Goal: Information Seeking & Learning: Learn about a topic

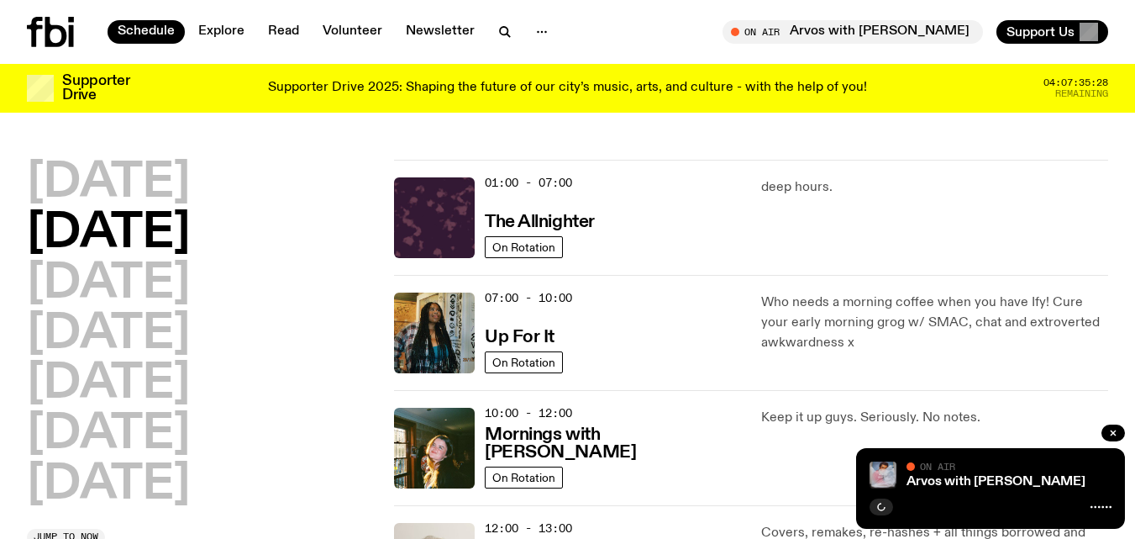
click at [116, 229] on h2 "[DATE]" at bounding box center [108, 233] width 163 height 47
click at [122, 231] on h2 "[DATE]" at bounding box center [108, 233] width 163 height 47
click at [139, 231] on h2 "[DATE]" at bounding box center [108, 233] width 163 height 47
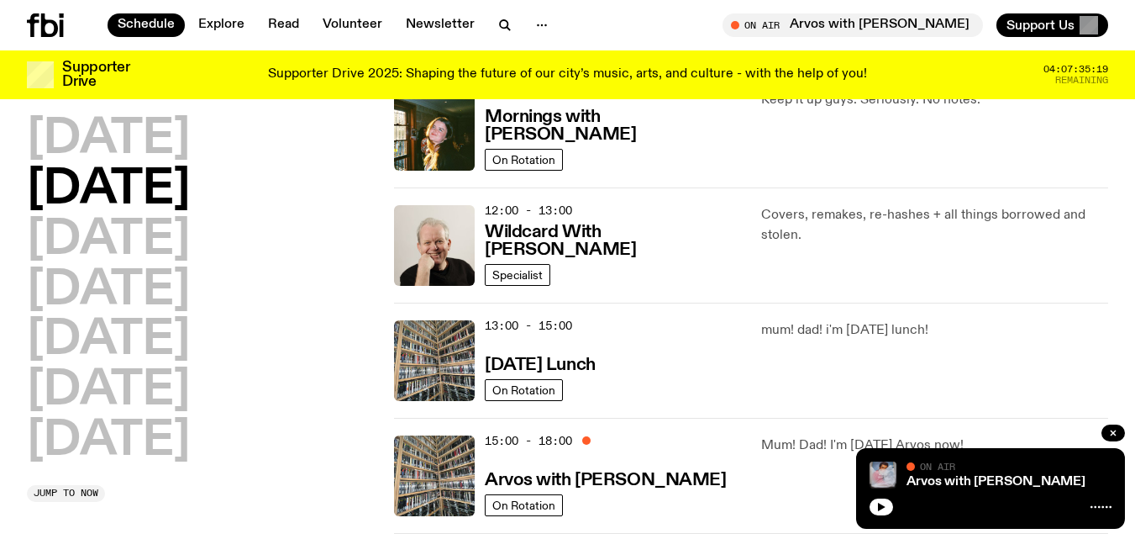
click at [483, 363] on div "13:00 - 15:00 [DATE] Lunch On Rotation" at bounding box center [567, 360] width 347 height 81
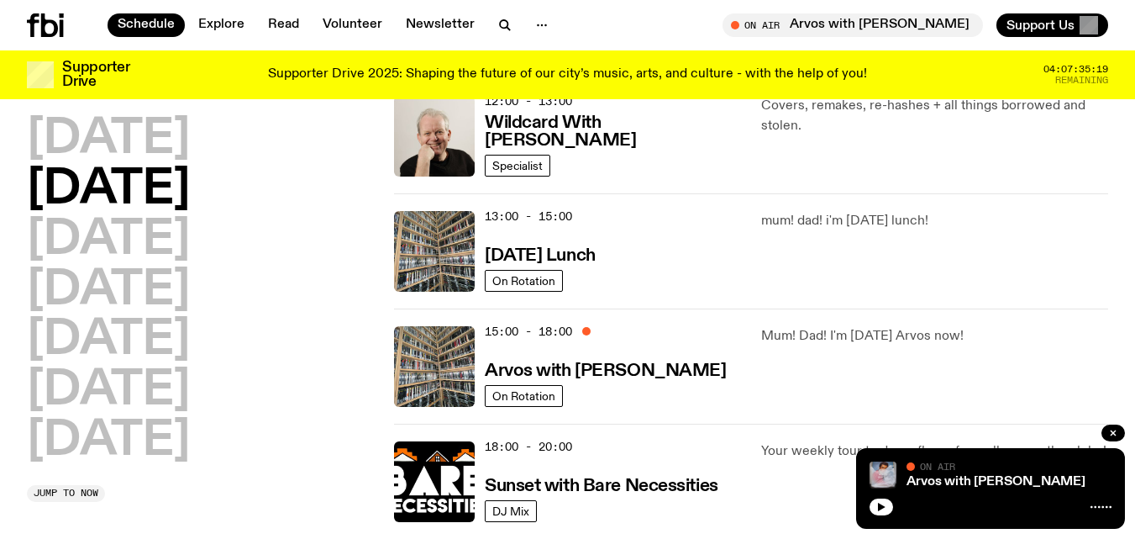
scroll to position [436, 0]
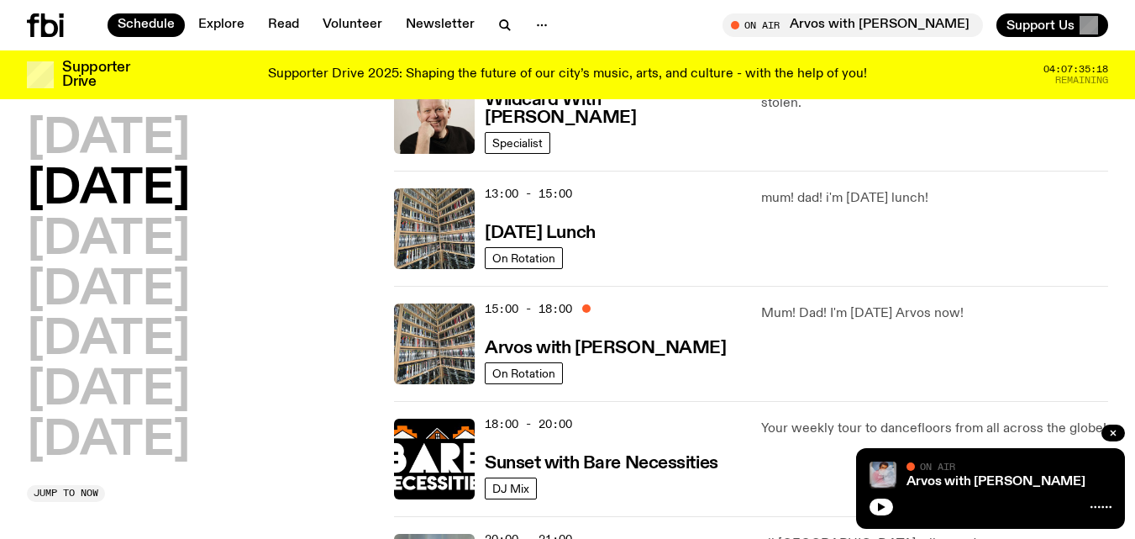
click at [483, 363] on div "15:00 - 18:00 Arvos with [PERSON_NAME] On Rotation" at bounding box center [567, 343] width 347 height 81
click at [621, 346] on h3 "Arvos with [PERSON_NAME]" at bounding box center [605, 348] width 241 height 18
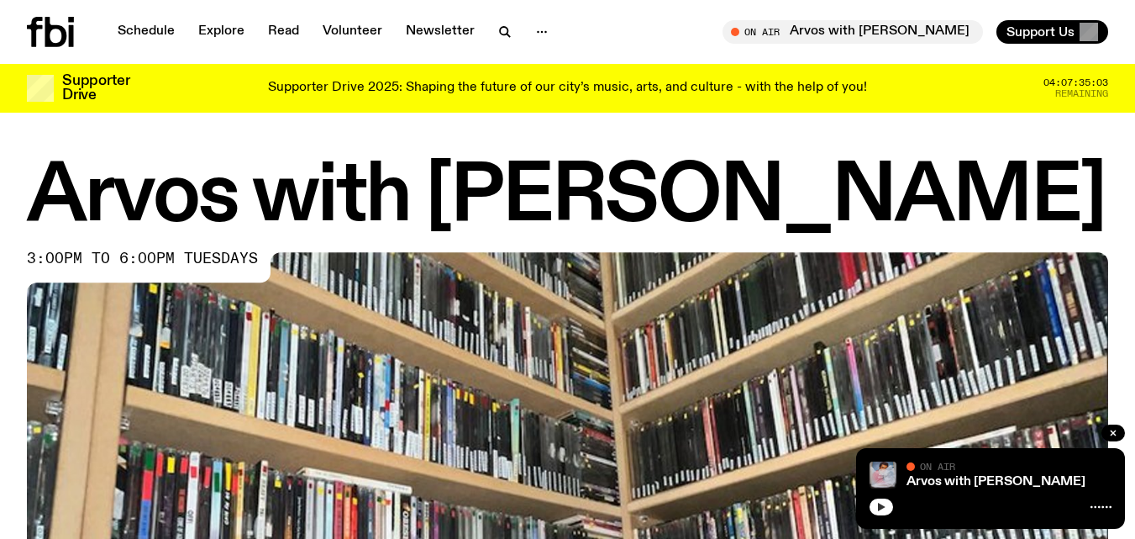
click at [877, 504] on icon "button" at bounding box center [881, 507] width 10 height 10
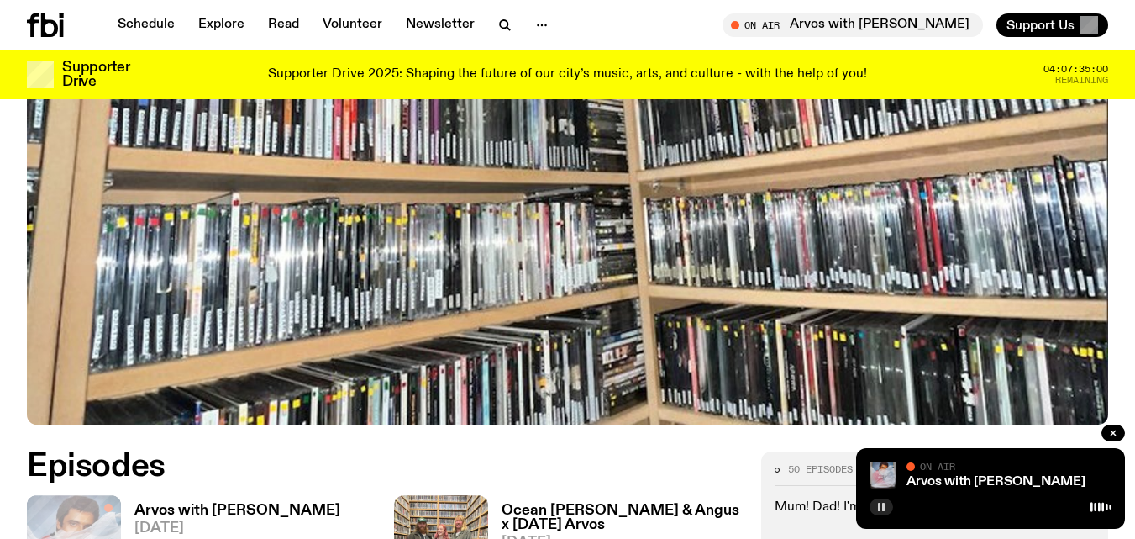
scroll to position [619, 0]
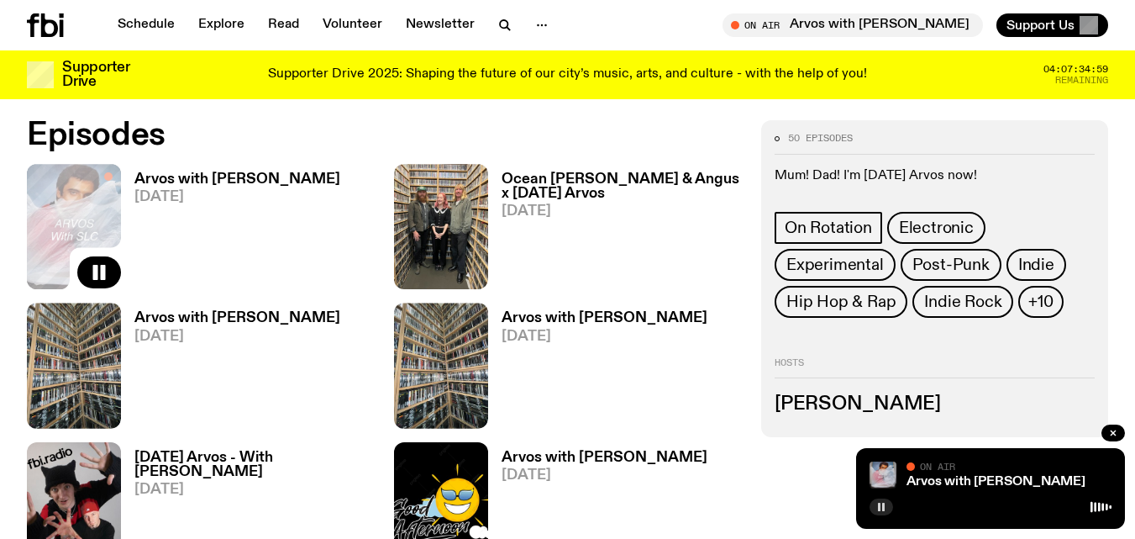
scroll to position [767, 0]
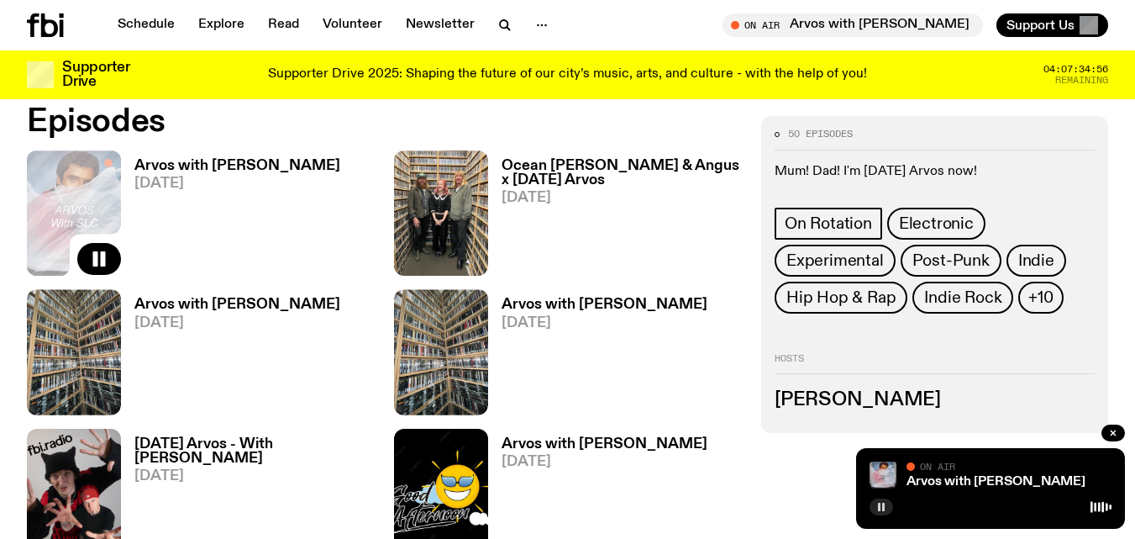
click at [257, 161] on h3 "Arvos with [PERSON_NAME]" at bounding box center [237, 166] width 206 height 14
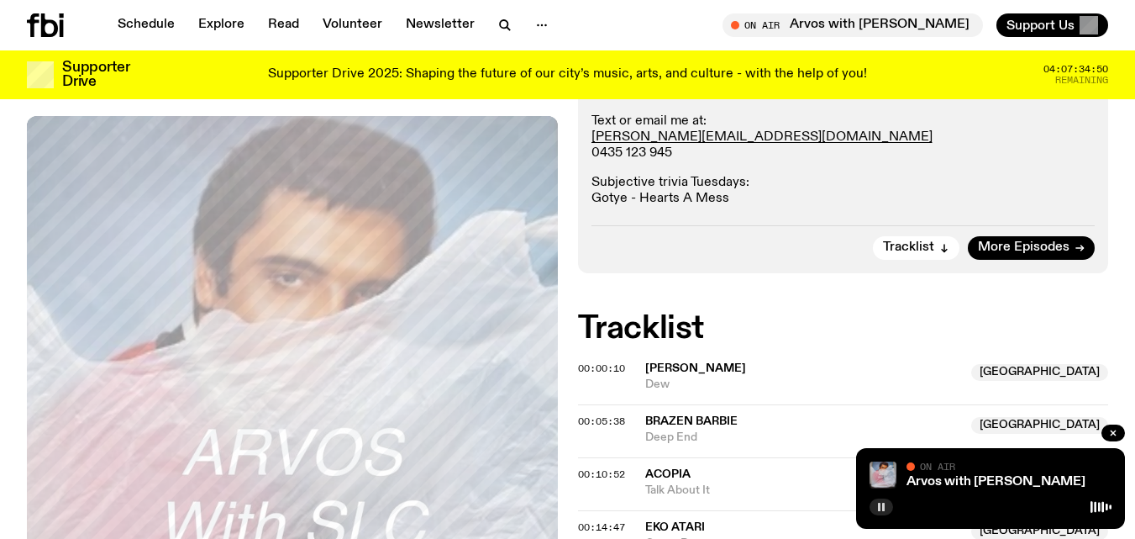
scroll to position [333, 0]
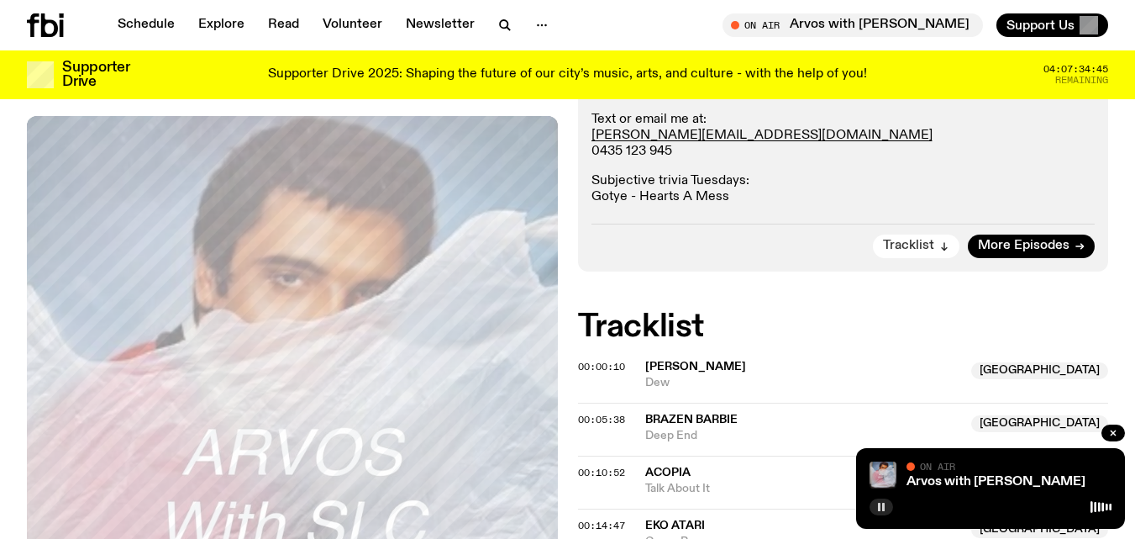
click at [914, 242] on span "Tracklist" at bounding box center [908, 245] width 51 height 13
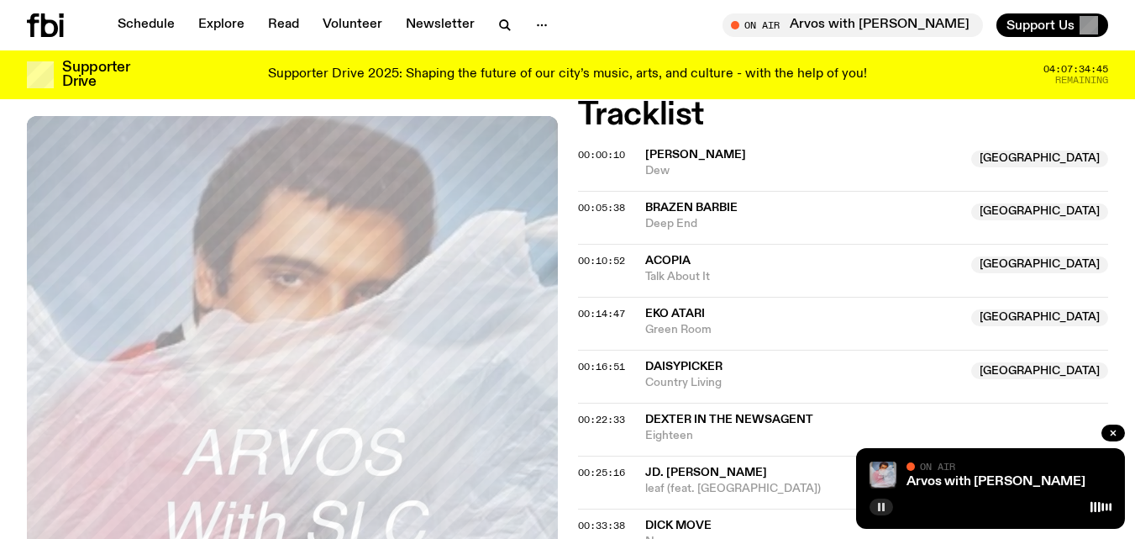
scroll to position [545, 0]
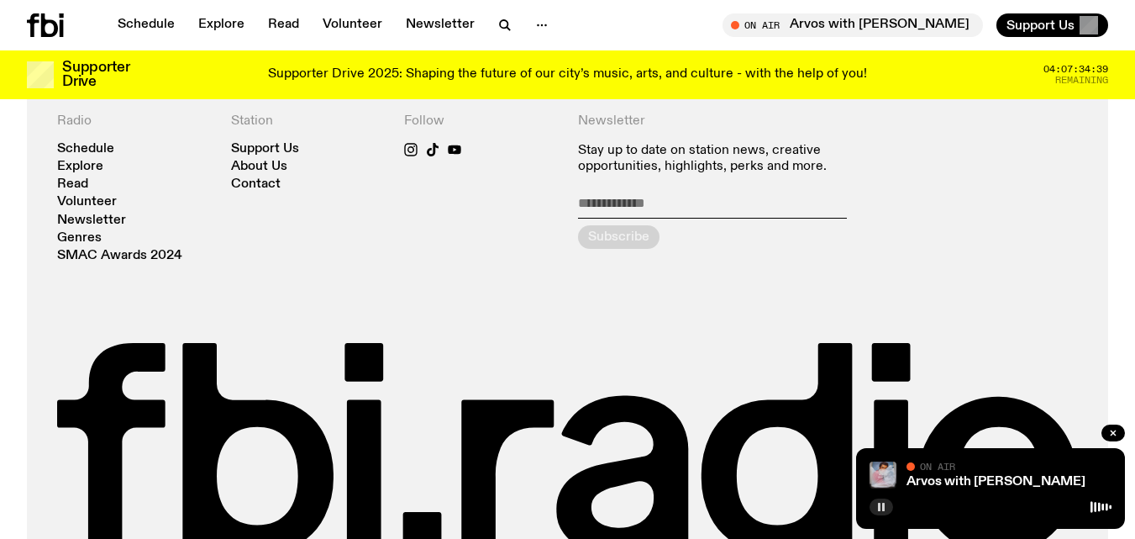
click at [837, 247] on form "Subscribe" at bounding box center [712, 222] width 269 height 54
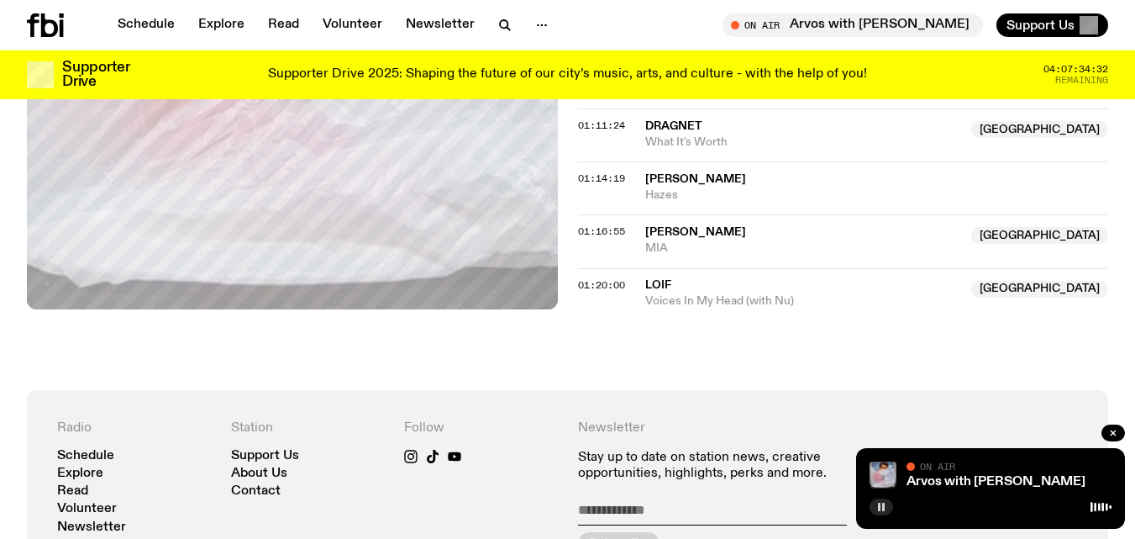
scroll to position [1422, 0]
